Goal: Task Accomplishment & Management: Use online tool/utility

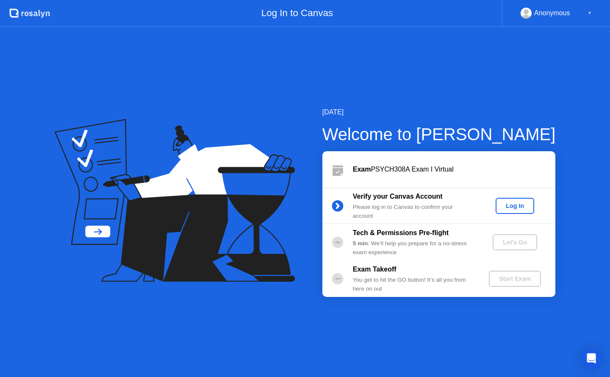
click at [511, 204] on div "Log In" at bounding box center [515, 206] width 32 height 7
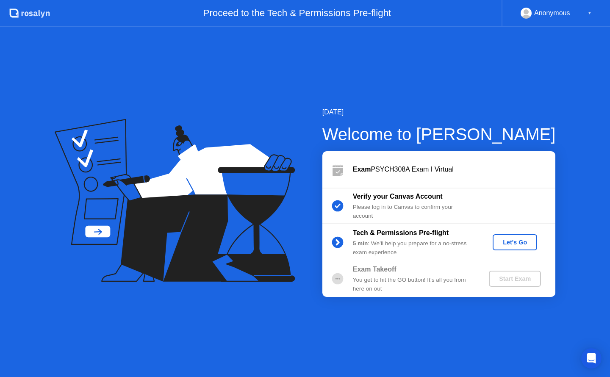
click at [514, 241] on div "Let's Go" at bounding box center [515, 242] width 38 height 7
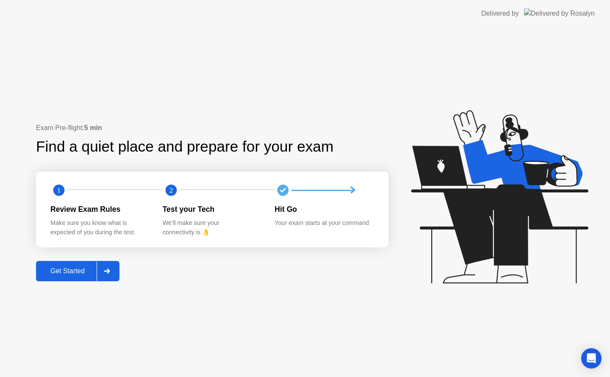
click at [61, 275] on div "Get Started" at bounding box center [68, 271] width 58 height 8
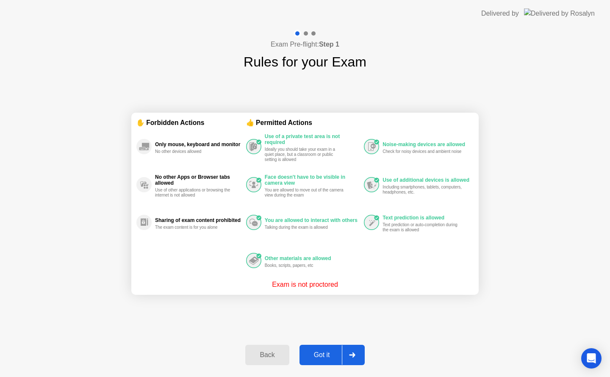
click at [326, 354] on div "Got it" at bounding box center [322, 355] width 40 height 8
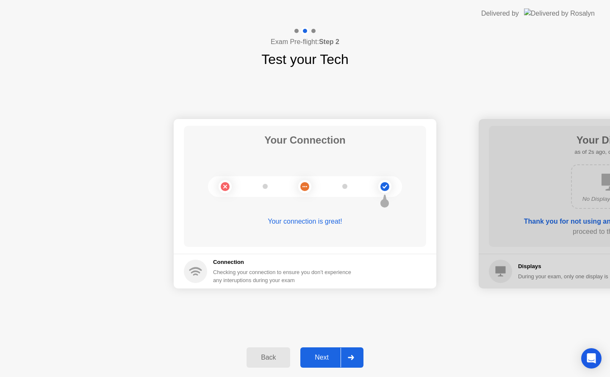
click at [324, 357] on div "Next" at bounding box center [322, 358] width 38 height 8
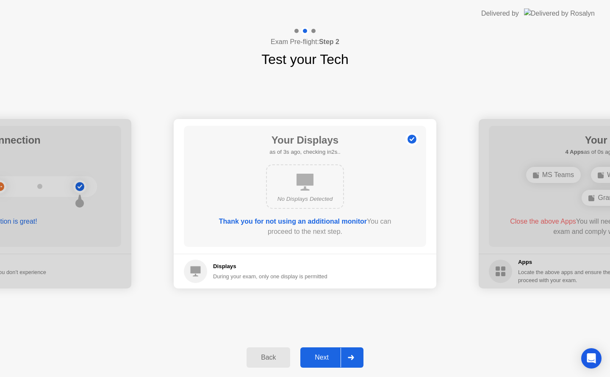
click at [324, 357] on div "Next" at bounding box center [322, 358] width 38 height 8
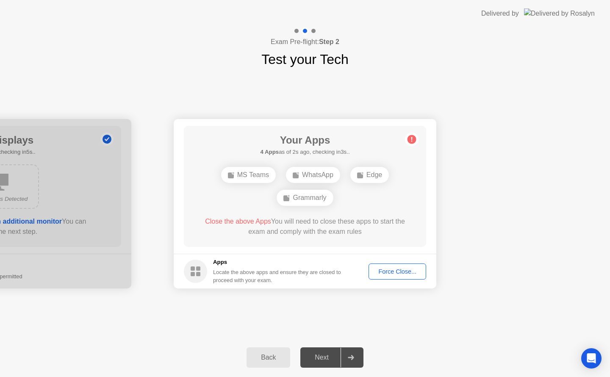
click at [394, 273] on div "Force Close..." at bounding box center [398, 271] width 52 height 7
click at [392, 272] on div "Force Close..." at bounding box center [398, 271] width 52 height 7
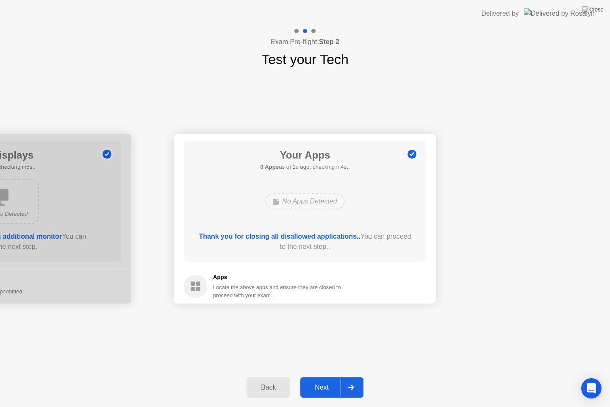
click at [0, 244] on div at bounding box center [0, 219] width 263 height 170
click at [326, 377] on div "Next" at bounding box center [322, 388] width 38 height 8
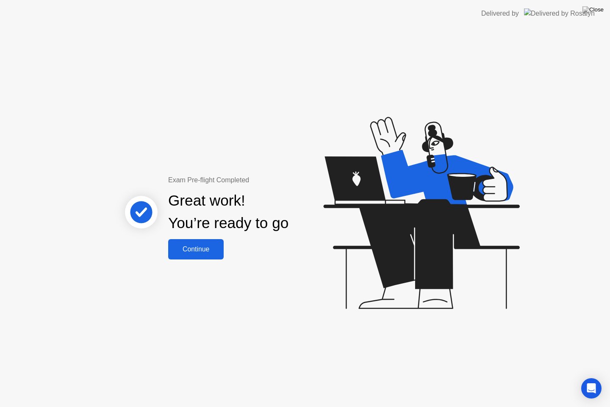
click at [194, 245] on div "Continue" at bounding box center [196, 249] width 50 height 8
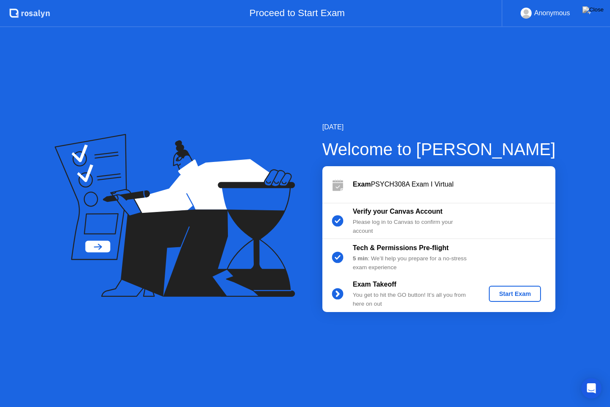
click at [506, 293] on div "Start Exam" at bounding box center [514, 293] width 45 height 7
